Goal: Use online tool/utility

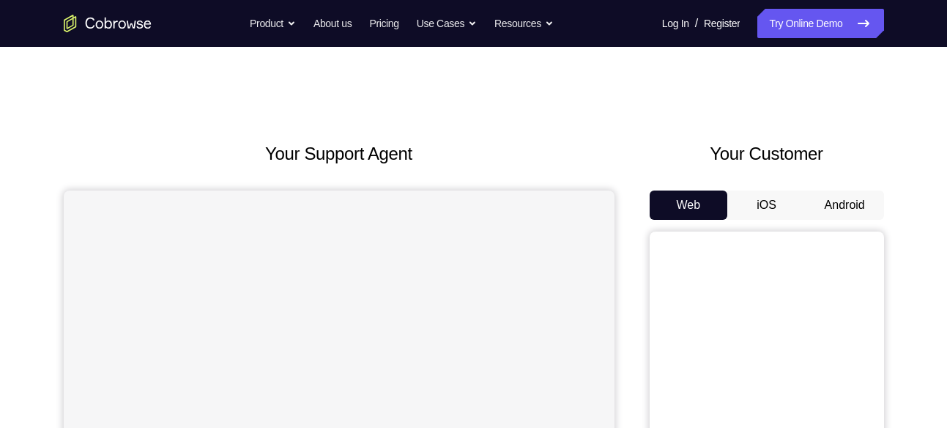
scroll to position [116, 0]
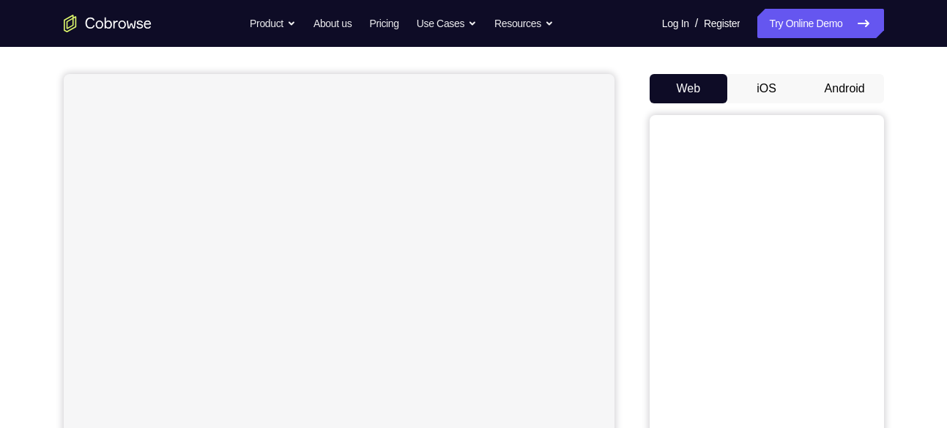
click at [828, 80] on button "Android" at bounding box center [845, 88] width 78 height 29
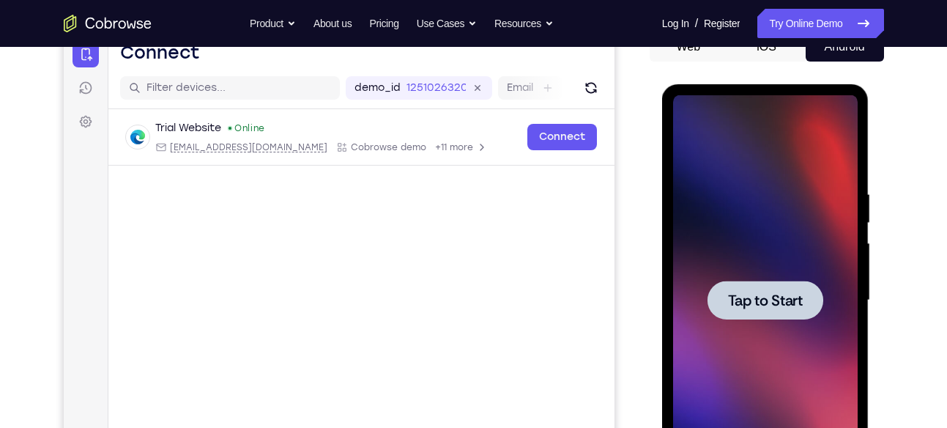
scroll to position [0, 0]
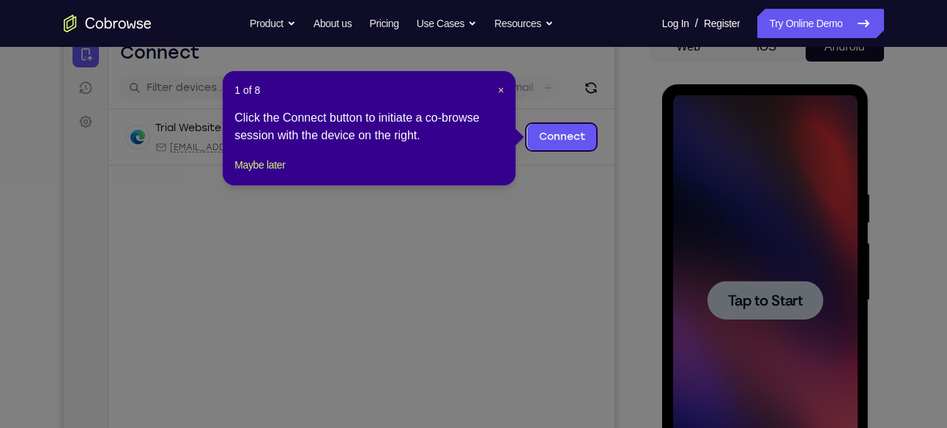
click at [496, 87] on header "1 of 8 ×" at bounding box center [369, 90] width 270 height 15
click at [498, 87] on span "×" at bounding box center [501, 90] width 6 height 12
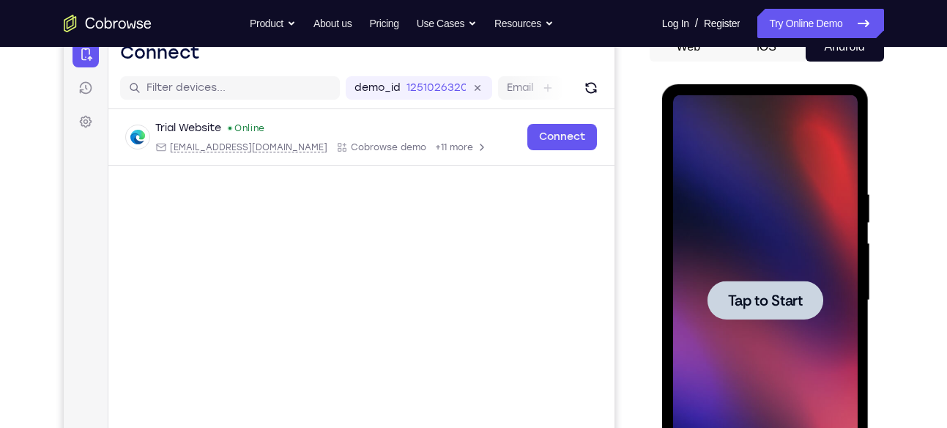
click at [747, 295] on span "Tap to Start" at bounding box center [765, 300] width 75 height 15
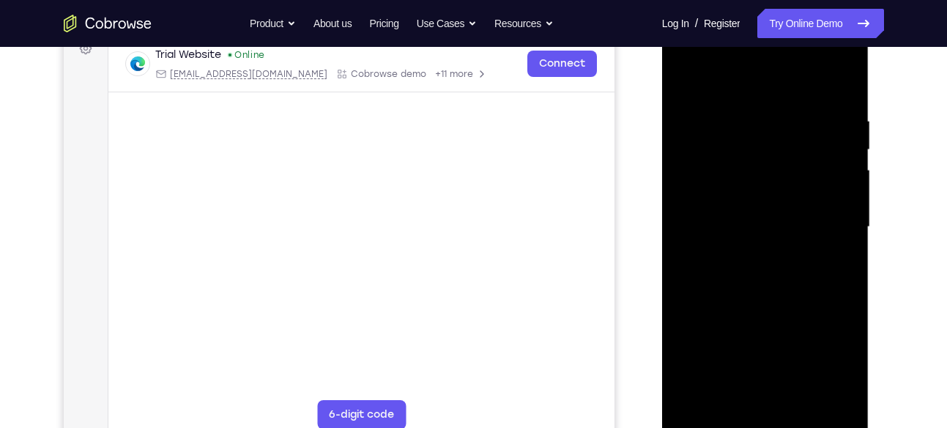
scroll to position [232, 0]
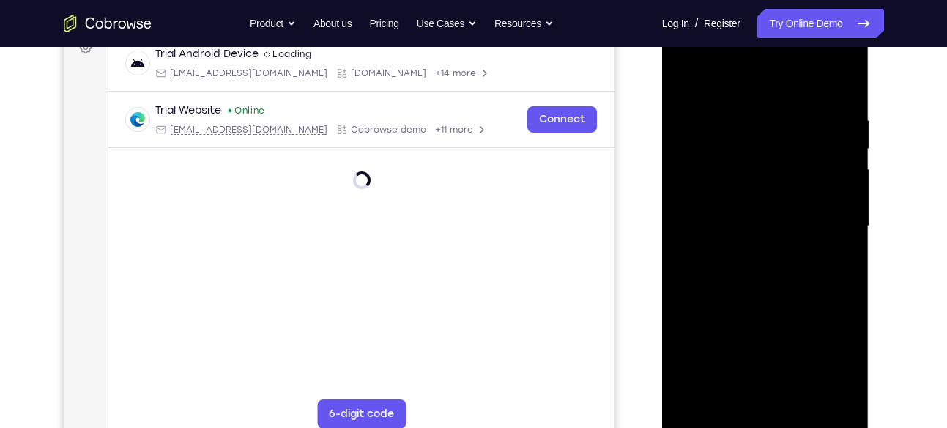
click at [763, 417] on div at bounding box center [765, 226] width 185 height 410
click at [833, 354] on div at bounding box center [765, 226] width 185 height 410
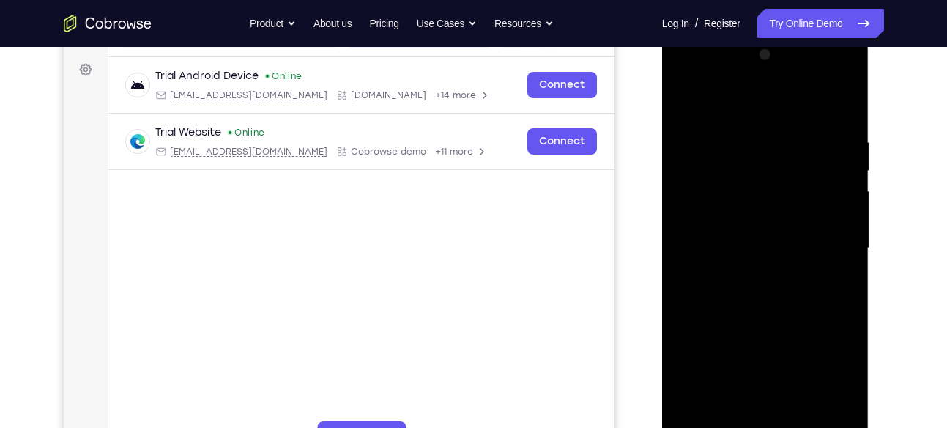
scroll to position [204, 0]
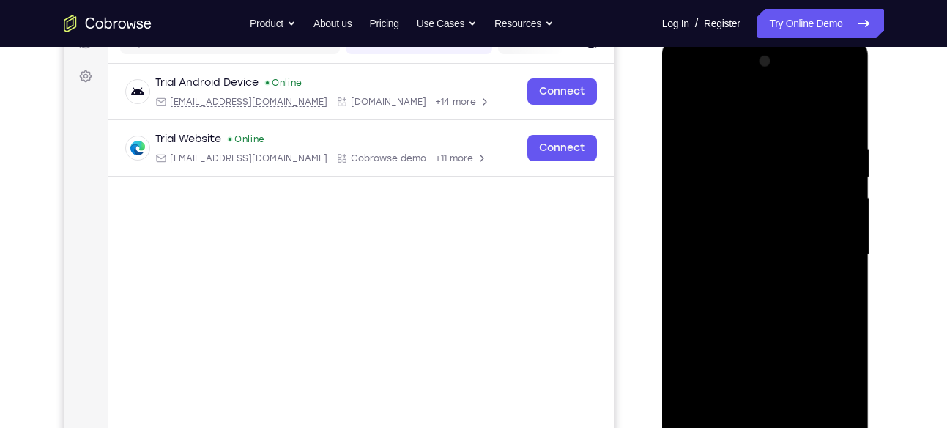
click at [769, 118] on div at bounding box center [765, 255] width 185 height 410
click at [824, 249] on div at bounding box center [765, 255] width 185 height 410
click at [749, 275] on div at bounding box center [765, 255] width 185 height 410
click at [737, 244] on div at bounding box center [765, 255] width 185 height 410
click at [753, 220] on div at bounding box center [765, 255] width 185 height 410
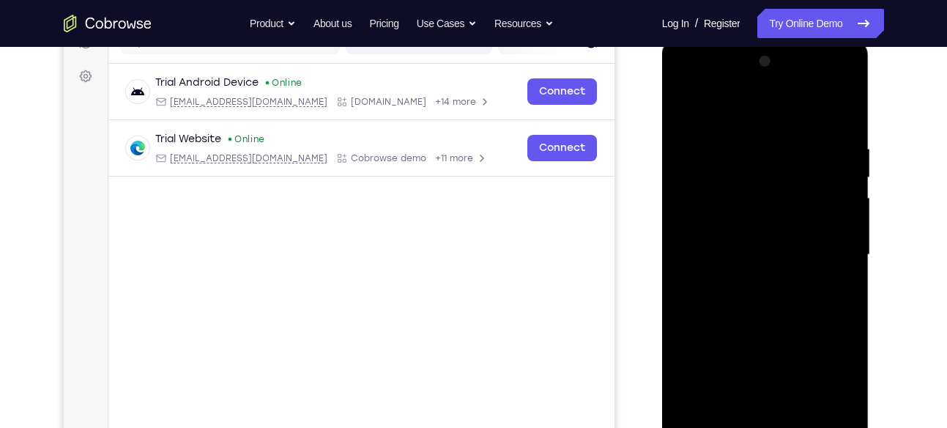
click at [753, 255] on div at bounding box center [765, 255] width 185 height 410
click at [773, 308] on div at bounding box center [765, 255] width 185 height 410
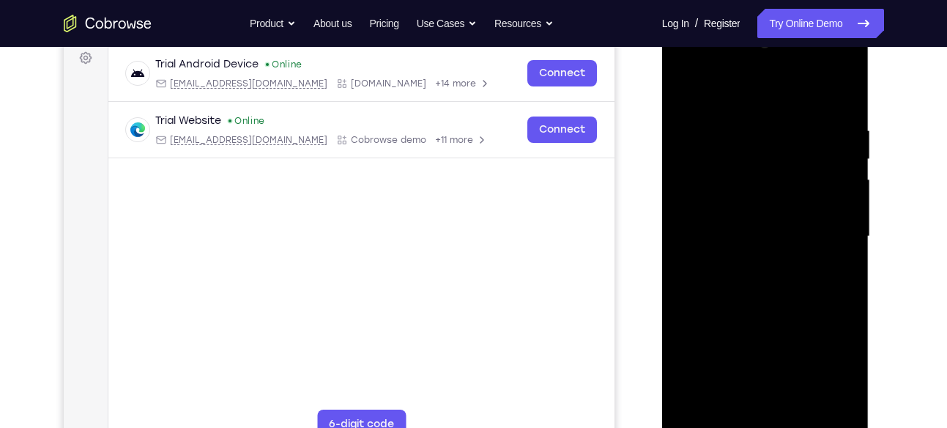
scroll to position [223, 0]
click at [779, 278] on div at bounding box center [765, 236] width 185 height 410
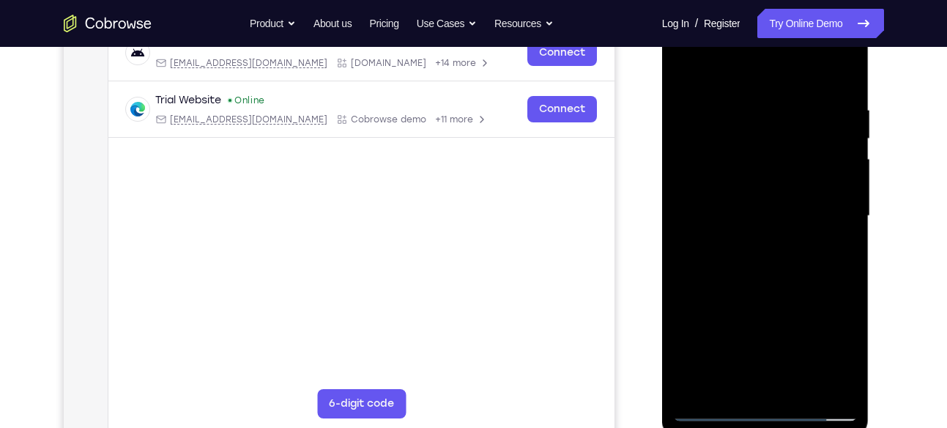
click at [775, 281] on div at bounding box center [765, 216] width 185 height 410
click at [730, 385] on div at bounding box center [765, 216] width 185 height 410
click at [711, 67] on div at bounding box center [765, 216] width 185 height 410
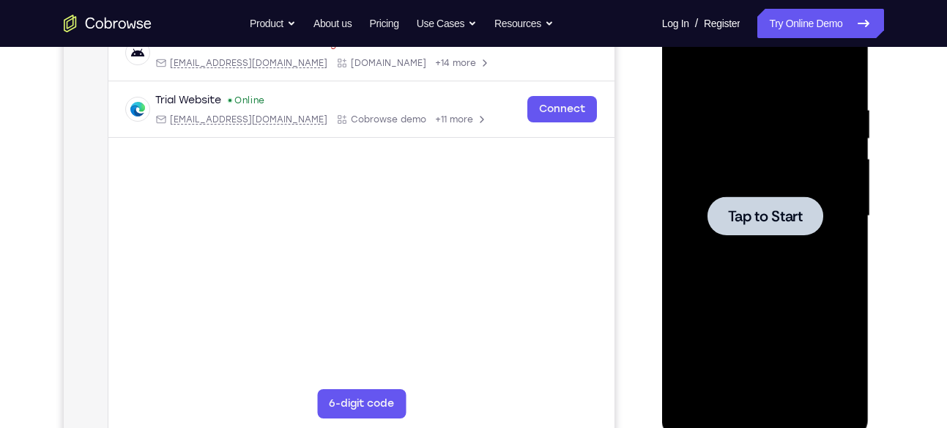
click at [781, 215] on span "Tap to Start" at bounding box center [765, 216] width 75 height 15
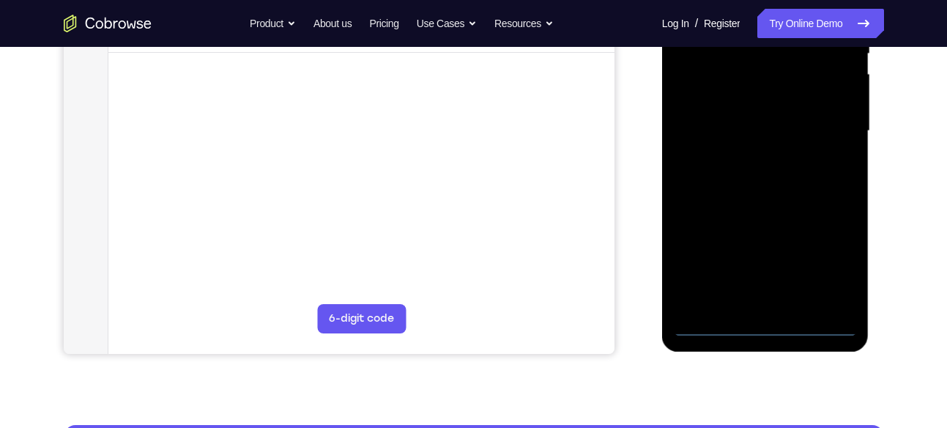
scroll to position [325, 0]
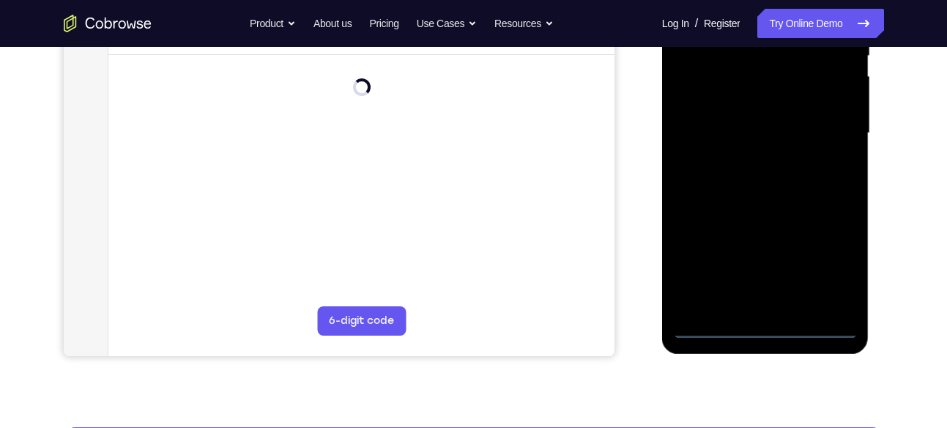
click at [767, 327] on div at bounding box center [765, 133] width 185 height 410
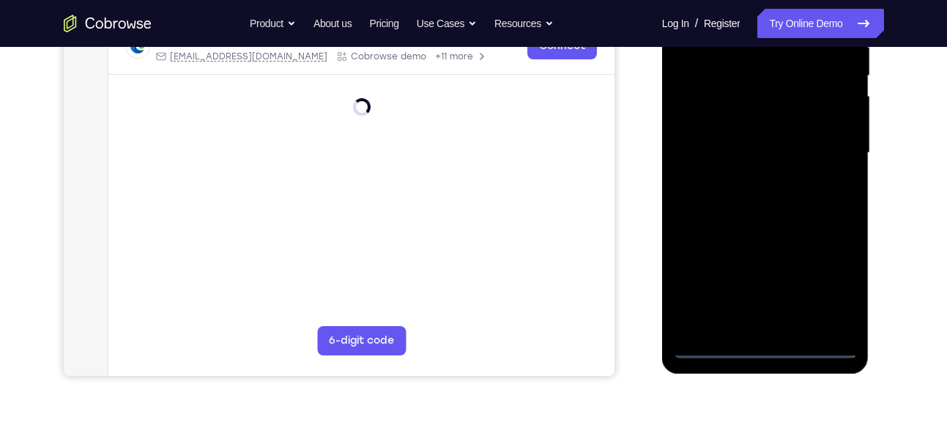
scroll to position [305, 0]
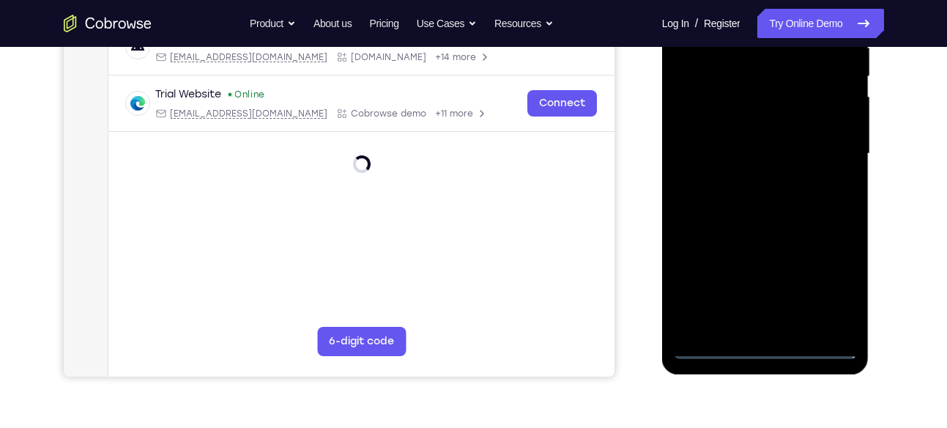
click at [827, 278] on div at bounding box center [765, 154] width 185 height 410
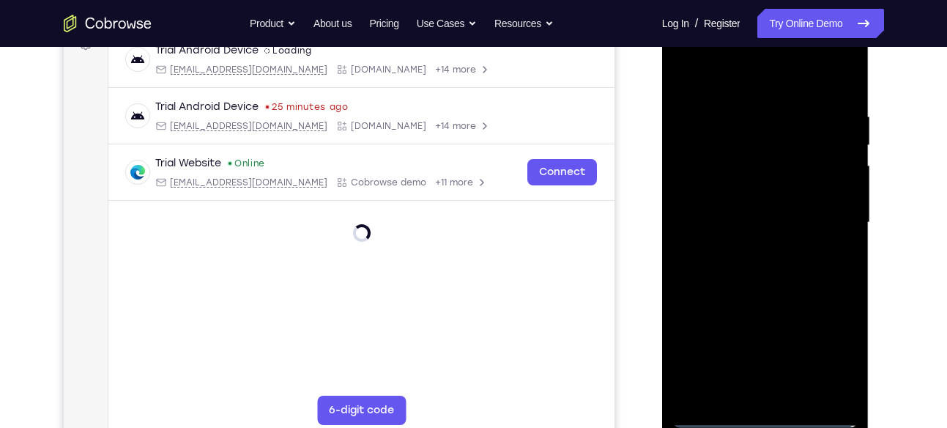
scroll to position [235, 0]
click at [824, 352] on div at bounding box center [765, 223] width 185 height 410
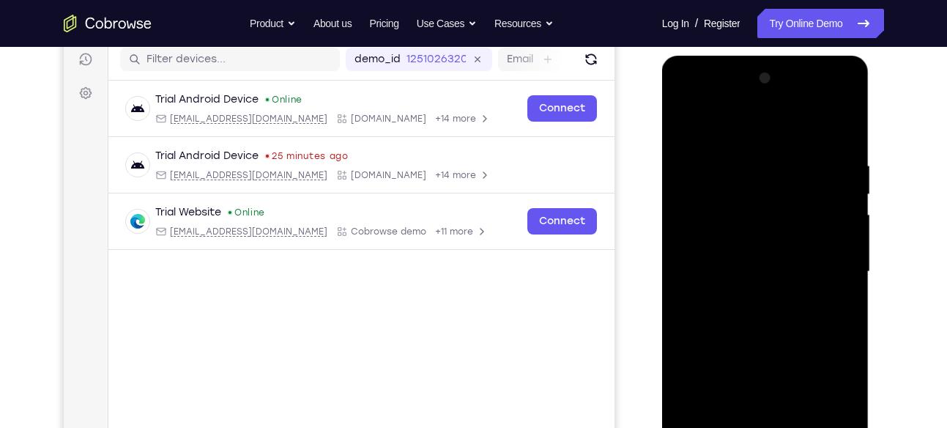
scroll to position [182, 0]
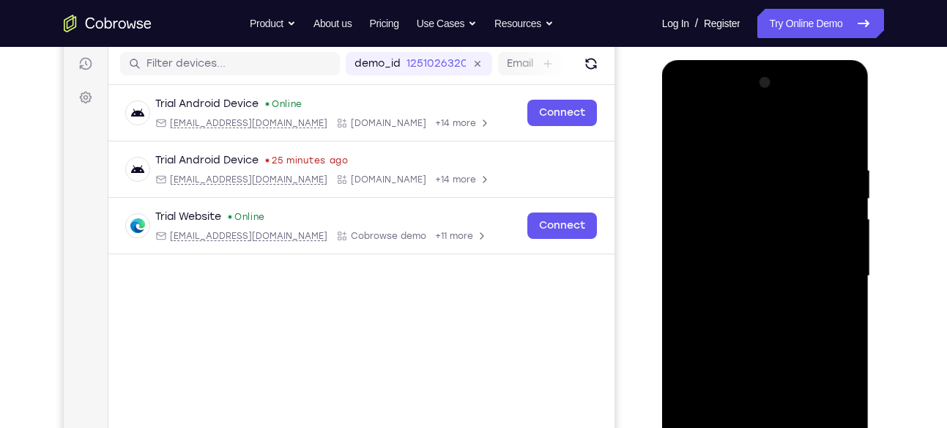
click at [763, 135] on div at bounding box center [765, 276] width 185 height 410
click at [829, 267] on div at bounding box center [765, 276] width 185 height 410
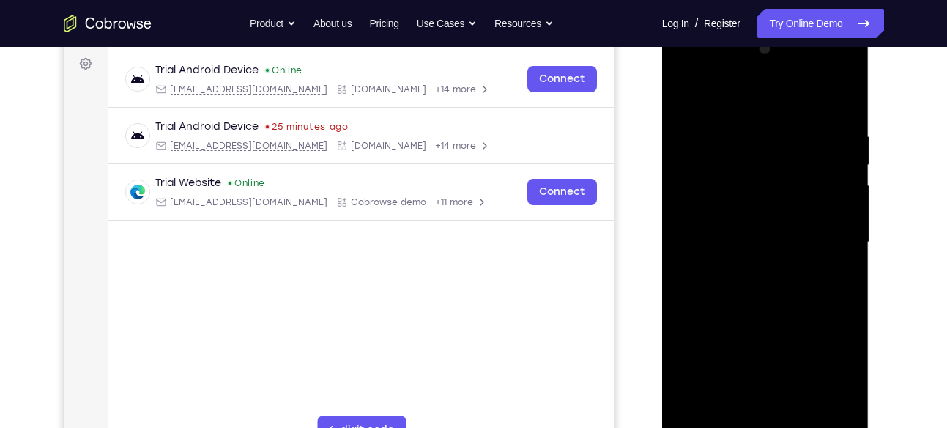
scroll to position [222, 0]
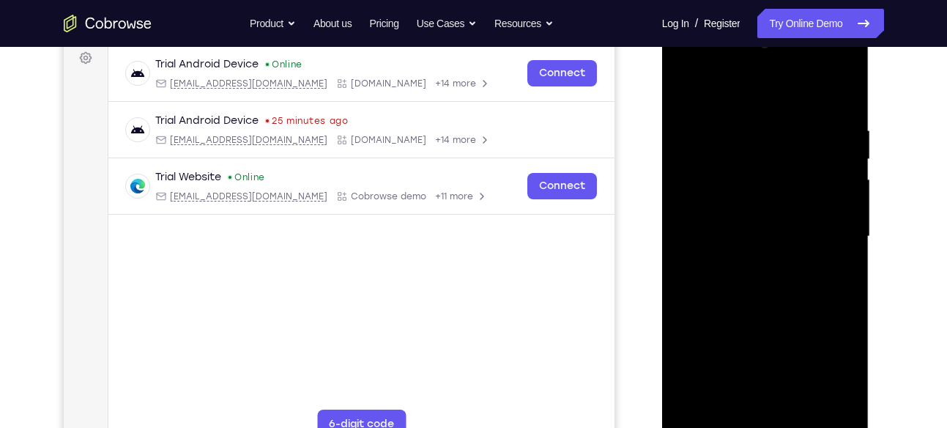
click at [784, 410] on div at bounding box center [765, 236] width 185 height 410
click at [757, 222] on div at bounding box center [765, 236] width 185 height 410
click at [745, 201] on div at bounding box center [765, 236] width 185 height 410
click at [747, 229] on div at bounding box center [765, 236] width 185 height 410
click at [744, 287] on div at bounding box center [765, 236] width 185 height 410
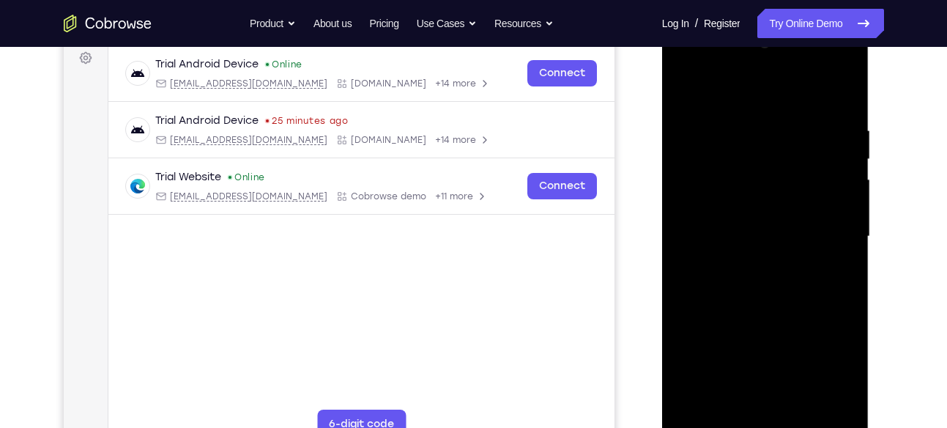
click at [758, 278] on div at bounding box center [765, 236] width 185 height 410
click at [733, 283] on div at bounding box center [765, 236] width 185 height 410
click at [776, 299] on div at bounding box center [765, 236] width 185 height 410
click at [730, 410] on div at bounding box center [765, 236] width 185 height 410
click at [779, 87] on div at bounding box center [765, 236] width 185 height 410
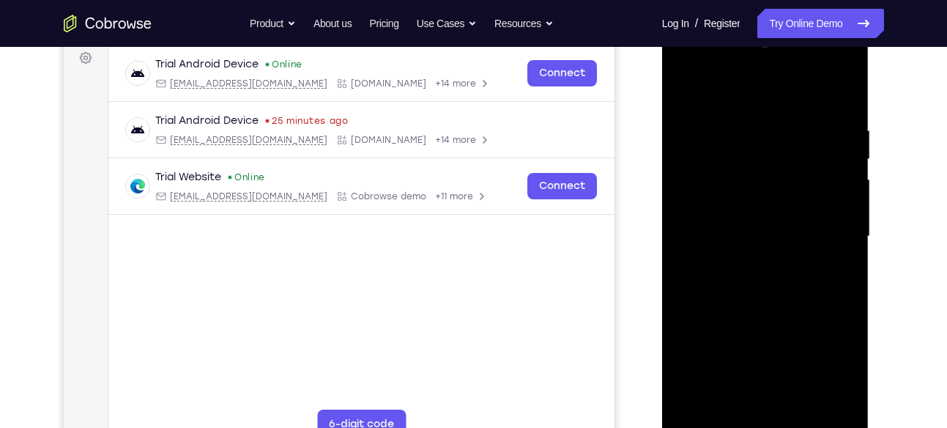
click at [748, 157] on div at bounding box center [765, 236] width 185 height 410
click at [693, 250] on div at bounding box center [765, 236] width 185 height 410
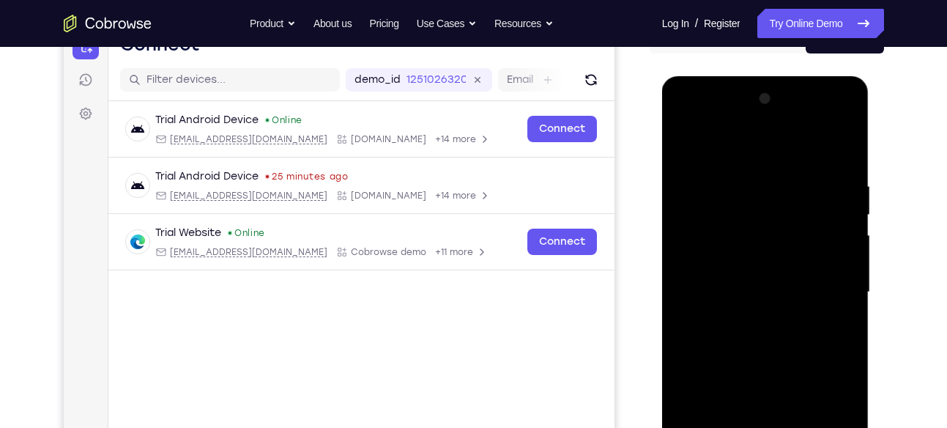
click at [847, 235] on div at bounding box center [765, 292] width 185 height 410
click at [842, 248] on div at bounding box center [765, 292] width 185 height 410
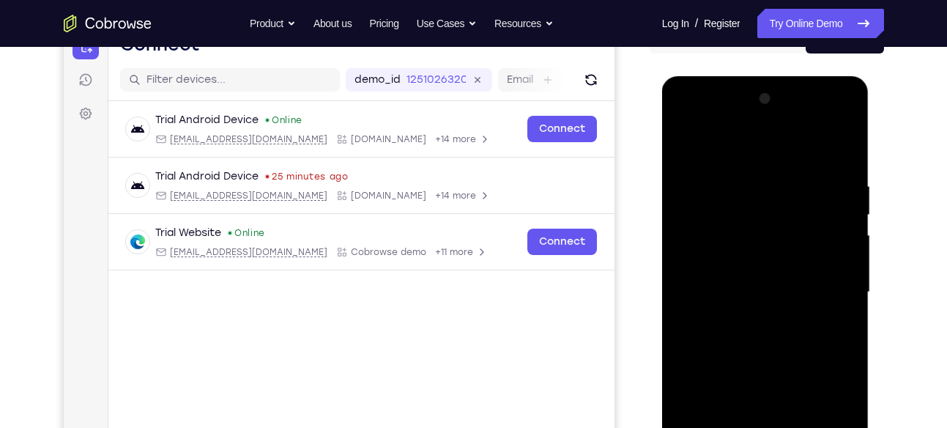
click at [841, 214] on div at bounding box center [765, 292] width 185 height 410
click at [830, 226] on div at bounding box center [765, 292] width 185 height 410
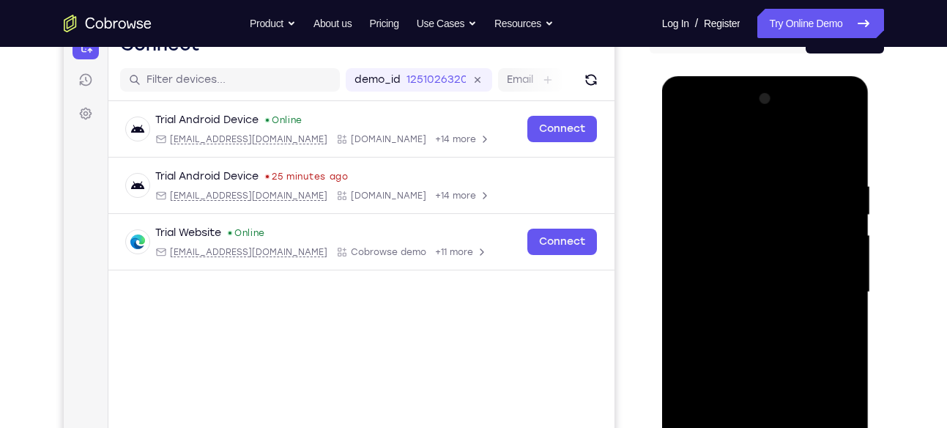
click at [839, 264] on div at bounding box center [765, 292] width 185 height 410
click at [833, 218] on div at bounding box center [765, 292] width 185 height 410
click at [844, 99] on div at bounding box center [765, 292] width 185 height 410
click at [845, 101] on div at bounding box center [765, 292] width 185 height 410
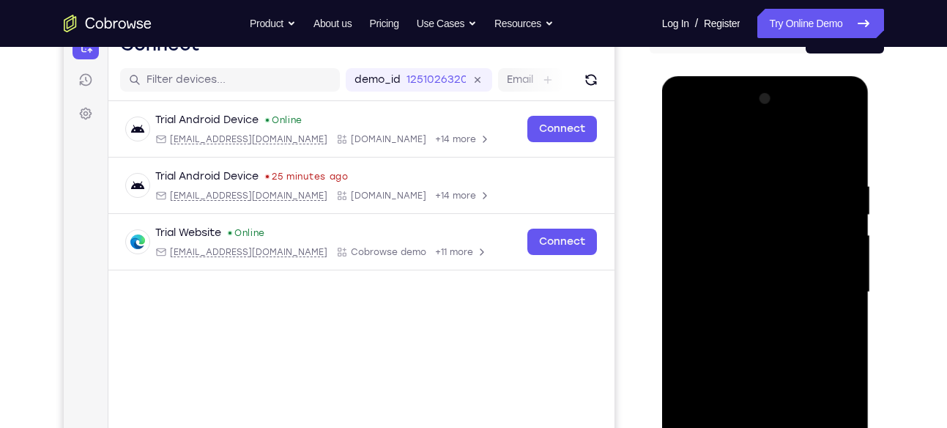
click at [845, 101] on div at bounding box center [765, 292] width 185 height 410
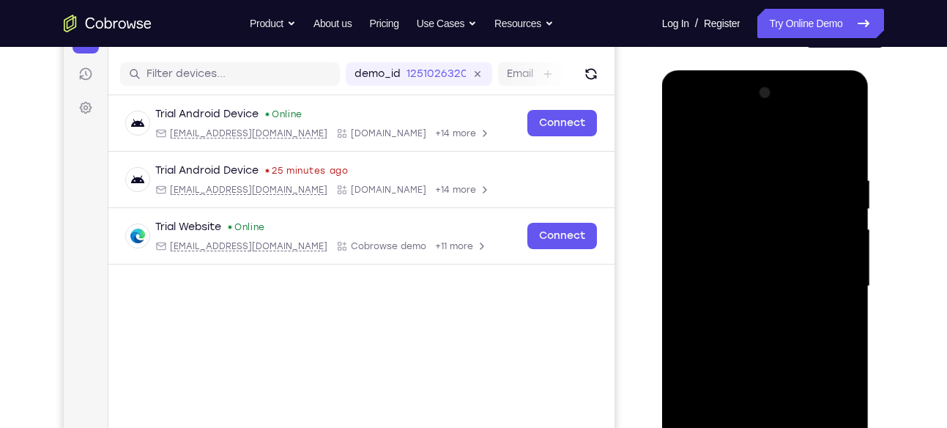
scroll to position [168, 0]
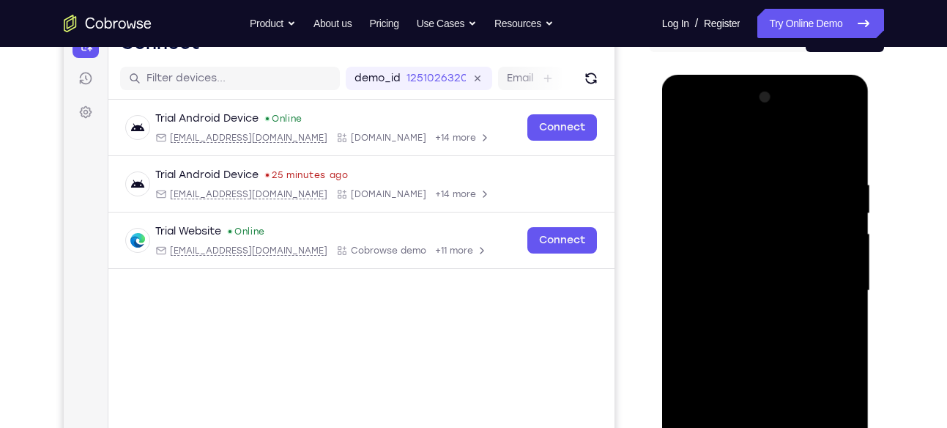
click at [817, 234] on div at bounding box center [765, 291] width 185 height 410
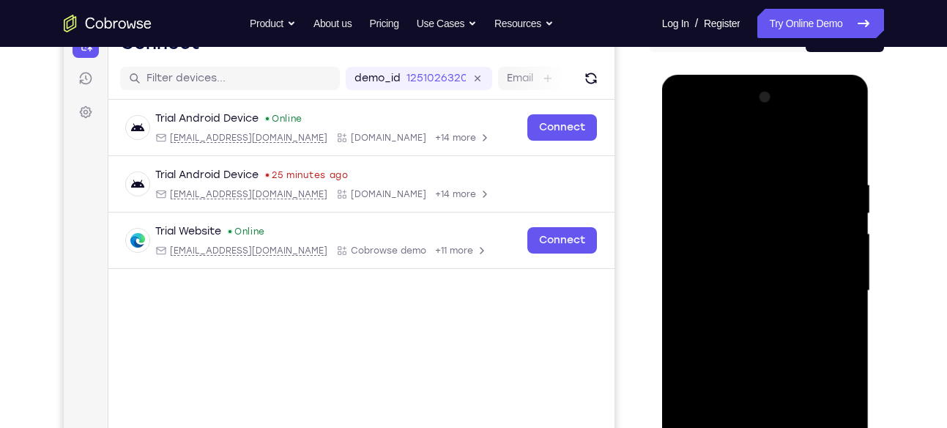
click at [817, 234] on div at bounding box center [765, 291] width 185 height 410
click at [833, 258] on div at bounding box center [765, 291] width 185 height 410
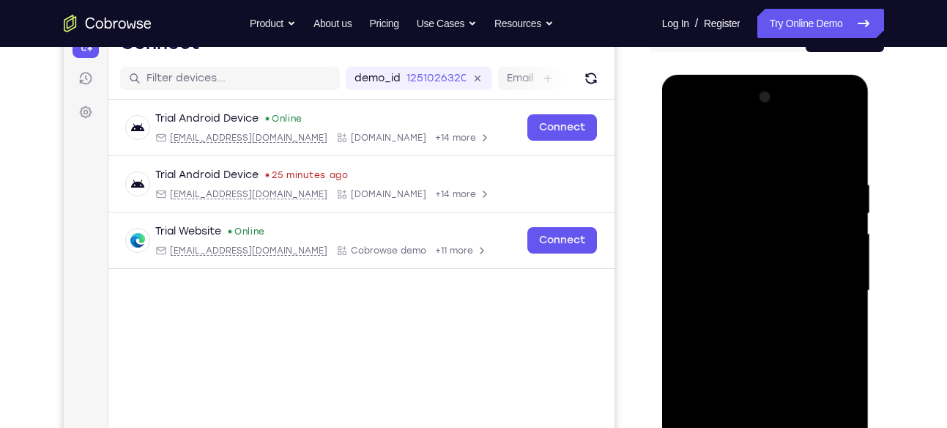
click at [833, 258] on div at bounding box center [765, 291] width 185 height 410
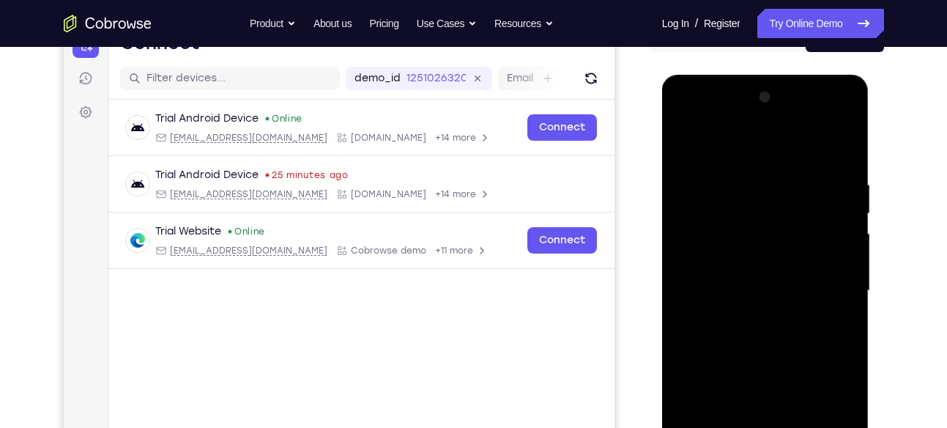
click at [833, 258] on div at bounding box center [765, 291] width 185 height 410
click at [835, 181] on div at bounding box center [765, 291] width 185 height 410
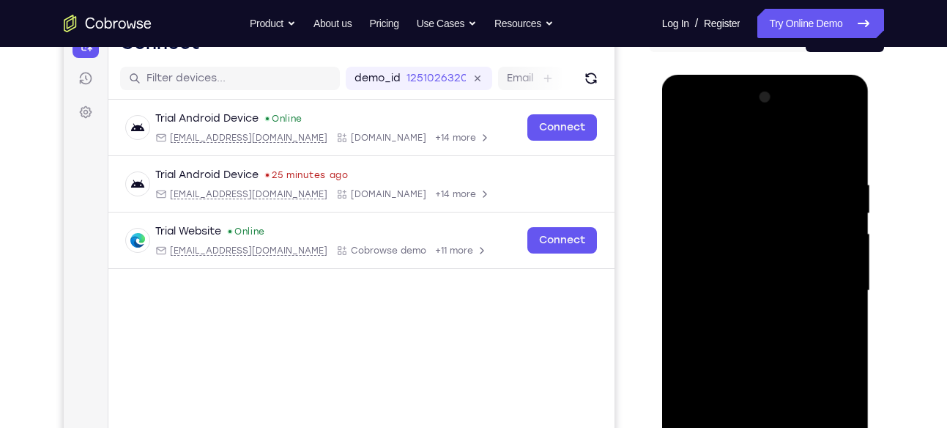
click at [835, 181] on div at bounding box center [765, 291] width 185 height 410
